Goal: Information Seeking & Learning: Learn about a topic

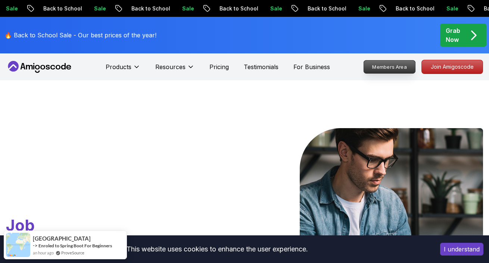
click at [402, 66] on p "Members Area" at bounding box center [389, 66] width 51 height 13
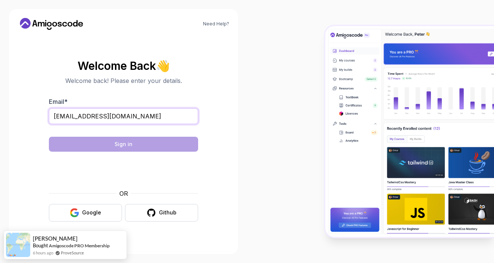
type input "[EMAIL_ADDRESS][DOMAIN_NAME]"
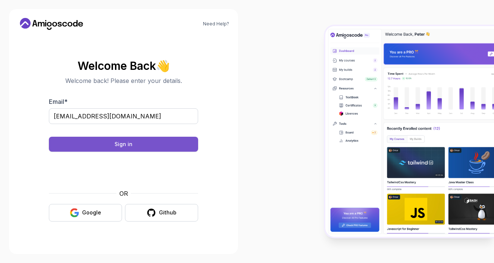
click at [128, 148] on button "Sign in" at bounding box center [123, 144] width 149 height 15
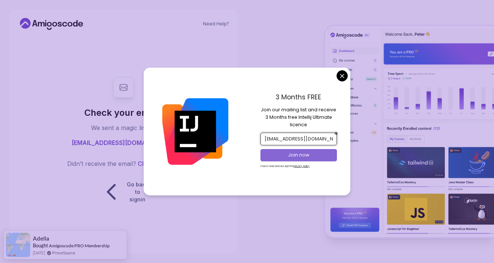
type input "[EMAIL_ADDRESS][DOMAIN_NAME]"
click at [275, 156] on p "Join now" at bounding box center [299, 154] width 62 height 7
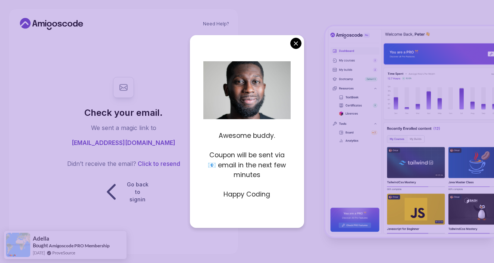
click at [298, 44] on body "Need Help? Check your email. We sent a magic link to [EMAIL_ADDRESS][DOMAIN_NAM…" at bounding box center [247, 131] width 494 height 263
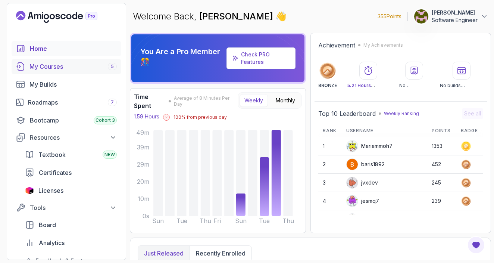
click at [60, 65] on div "My Courses 5" at bounding box center [72, 66] width 87 height 9
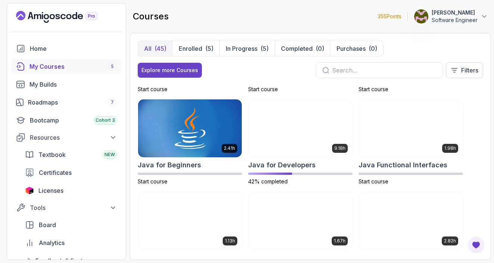
scroll to position [447, 0]
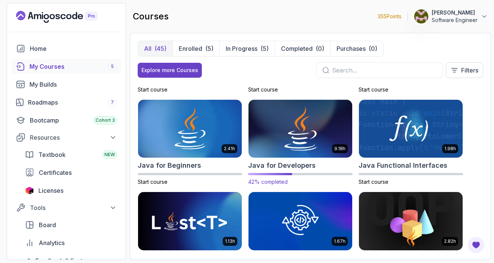
click at [316, 114] on img at bounding box center [300, 128] width 109 height 61
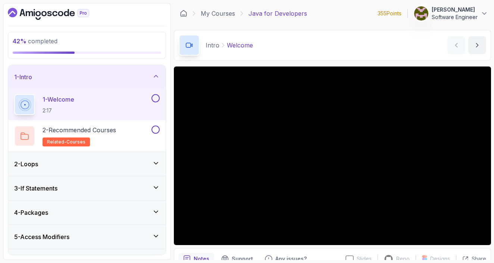
click at [155, 97] on button at bounding box center [155, 98] width 8 height 8
click at [157, 133] on button at bounding box center [155, 129] width 8 height 8
click at [130, 181] on div "3 - If Statements" at bounding box center [86, 188] width 157 height 24
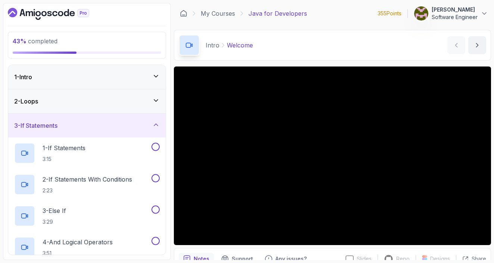
click at [115, 107] on div "2 - Loops" at bounding box center [86, 101] width 157 height 24
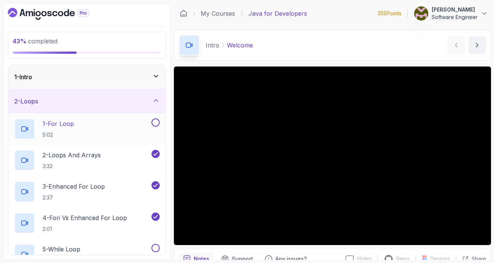
click at [156, 124] on button at bounding box center [155, 122] width 8 height 8
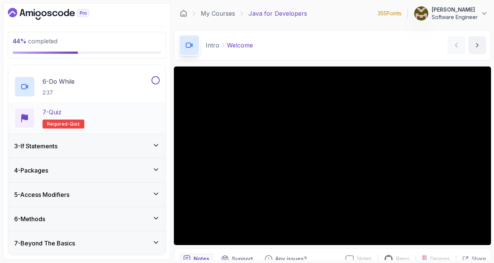
scroll to position [199, 0]
click at [148, 147] on div "3 - If Statements" at bounding box center [87, 145] width 146 height 9
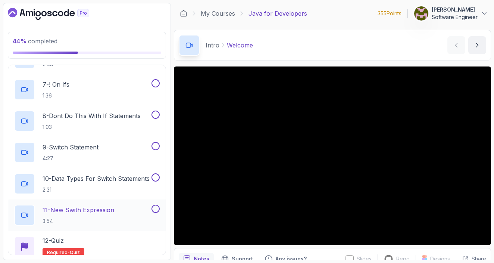
scroll to position [248, 0]
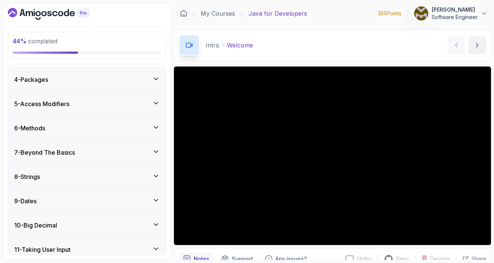
click at [121, 90] on div "4 - Packages" at bounding box center [86, 80] width 157 height 24
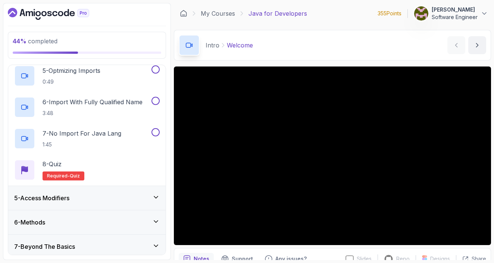
scroll to position [231, 0]
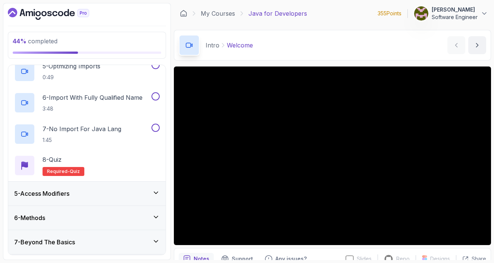
click at [125, 183] on div "5 - Access Modifiers" at bounding box center [86, 193] width 157 height 24
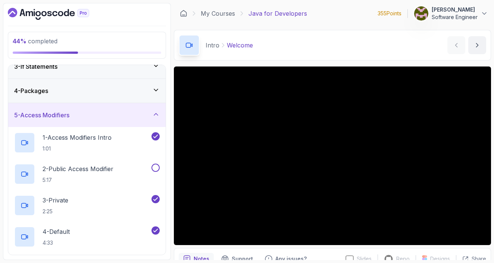
scroll to position [61, 0]
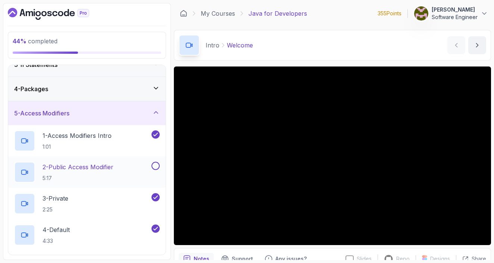
click at [156, 168] on button at bounding box center [155, 166] width 8 height 8
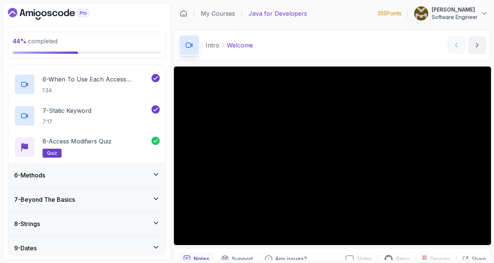
click at [156, 168] on div "6 - Methods" at bounding box center [86, 175] width 157 height 24
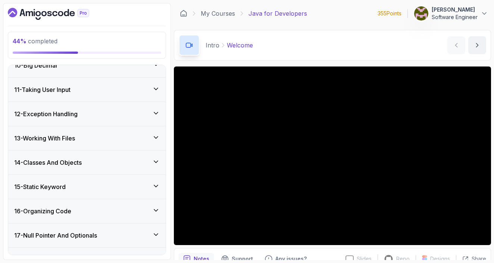
scroll to position [481, 0]
click at [127, 160] on div "14 - Classes And Objects" at bounding box center [87, 161] width 146 height 9
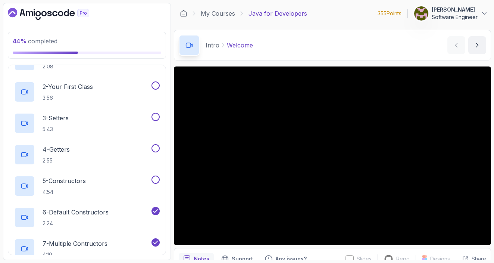
scroll to position [361, 0]
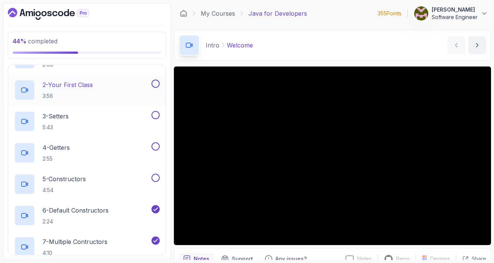
click at [155, 84] on button at bounding box center [155, 83] width 8 height 8
click at [156, 117] on button at bounding box center [155, 115] width 8 height 8
click at [157, 149] on button at bounding box center [155, 146] width 8 height 8
click at [158, 178] on button at bounding box center [155, 177] width 8 height 8
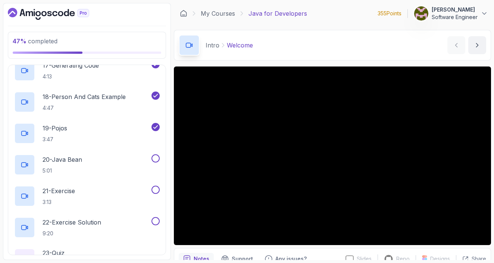
scroll to position [886, 0]
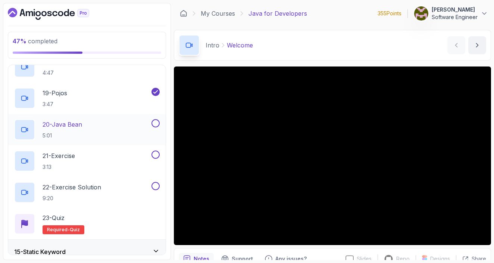
click at [94, 123] on div "20 - Java Bean 5:01" at bounding box center [82, 129] width 136 height 21
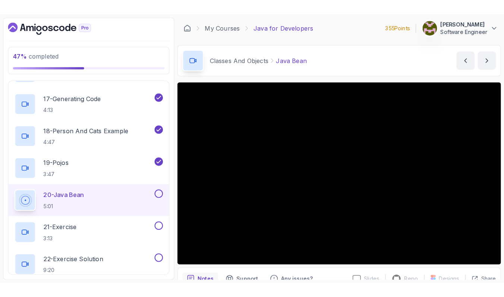
scroll to position [837, 0]
